Goal: Information Seeking & Learning: Stay updated

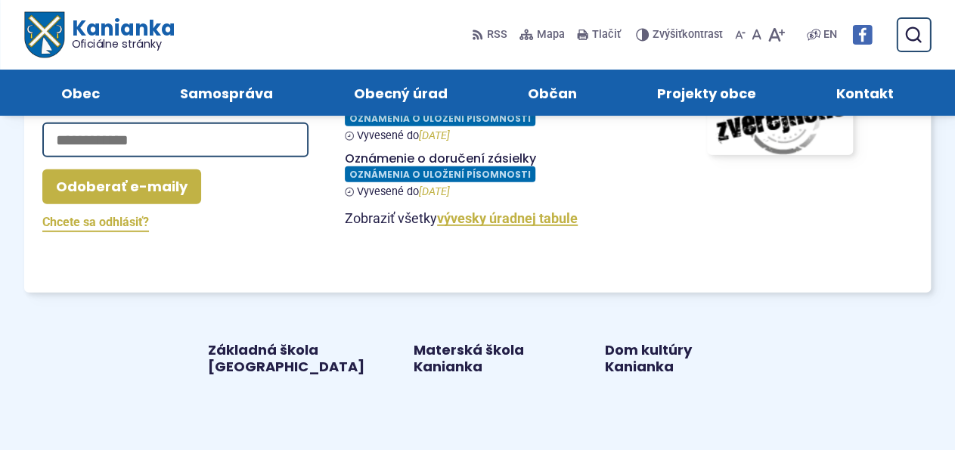
scroll to position [1888, 0]
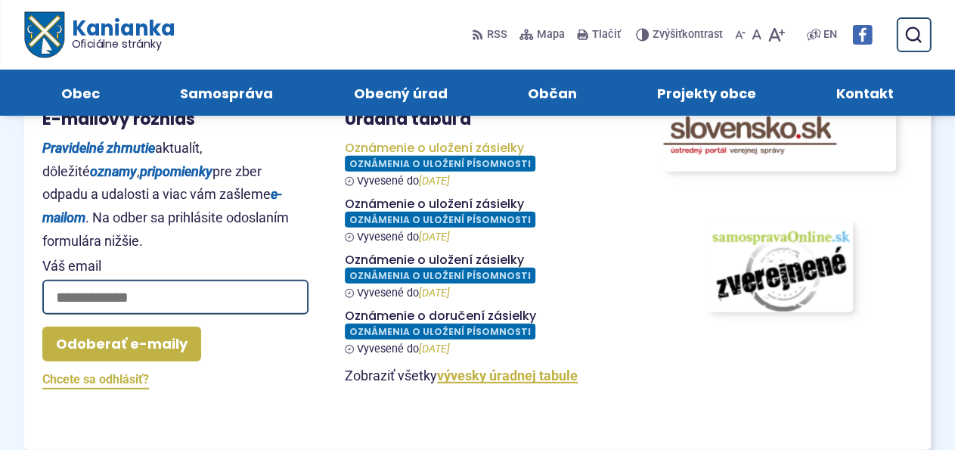
click at [480, 141] on figure at bounding box center [478, 164] width 266 height 47
click at [393, 197] on figure at bounding box center [478, 220] width 266 height 47
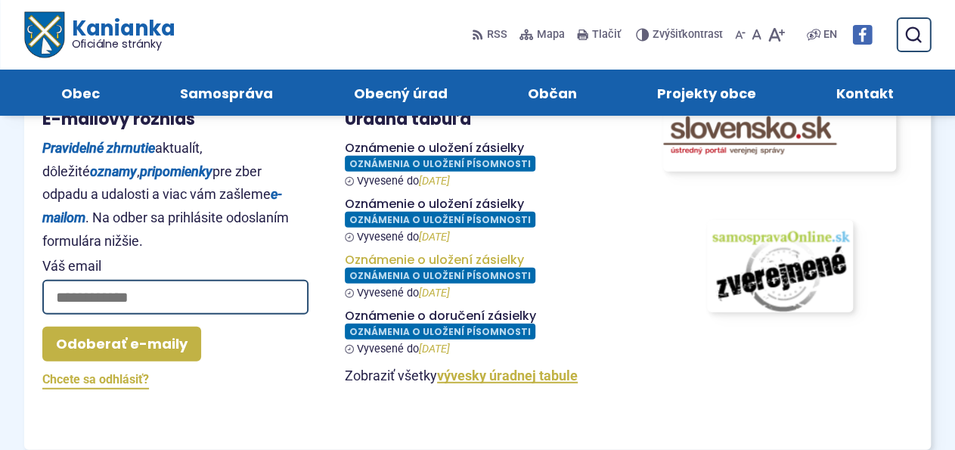
click at [483, 253] on figure at bounding box center [478, 276] width 266 height 47
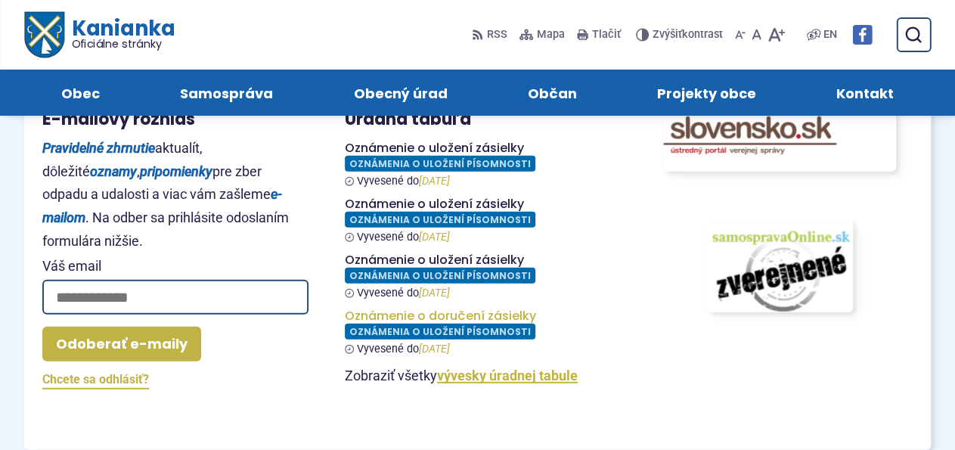
click at [474, 315] on figure at bounding box center [478, 332] width 266 height 47
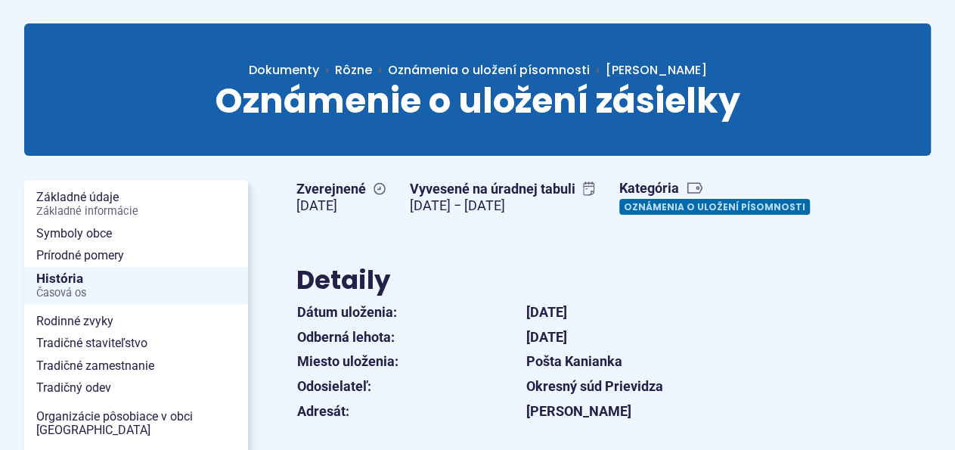
scroll to position [236, 0]
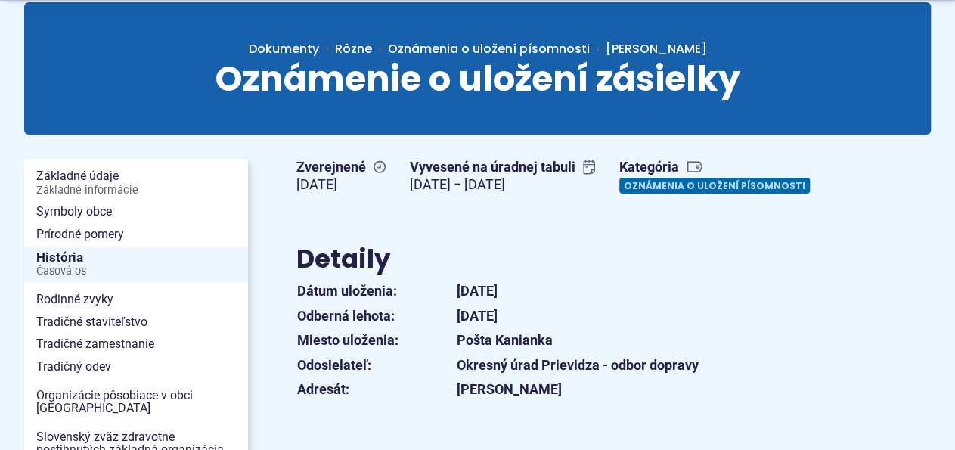
scroll to position [315, 0]
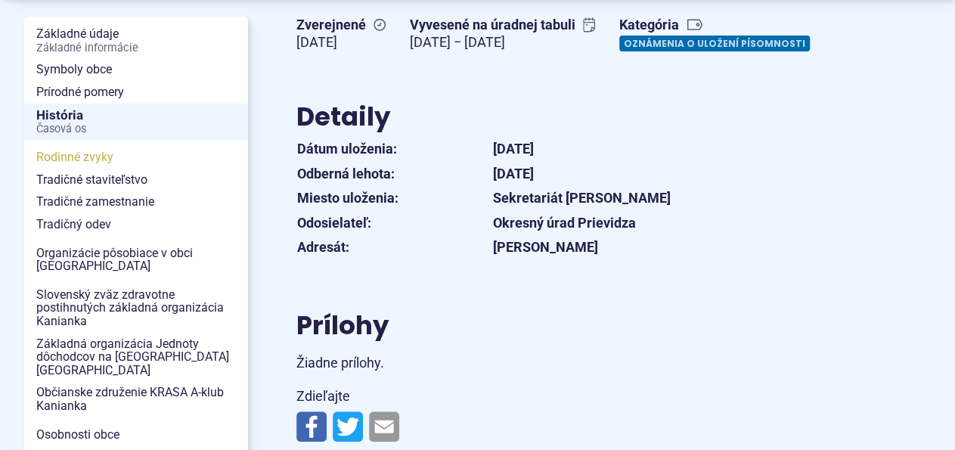
scroll to position [315, 0]
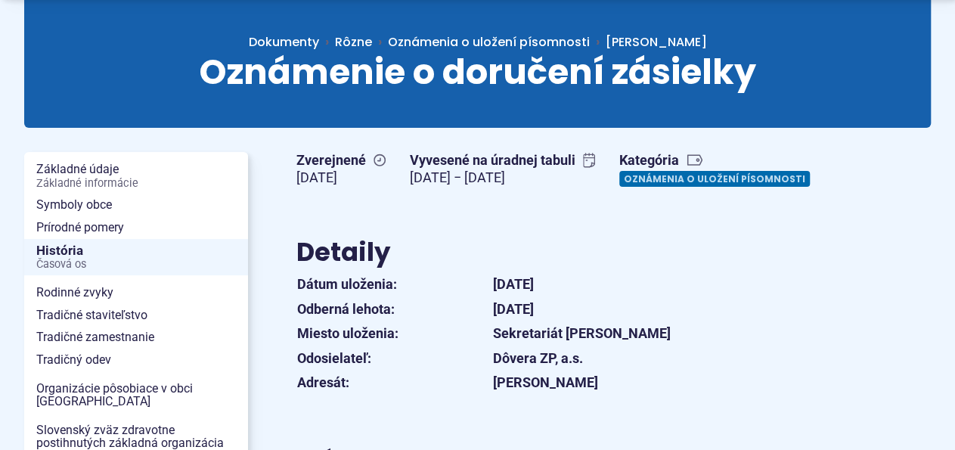
scroll to position [157, 0]
